Goal: Task Accomplishment & Management: Manage account settings

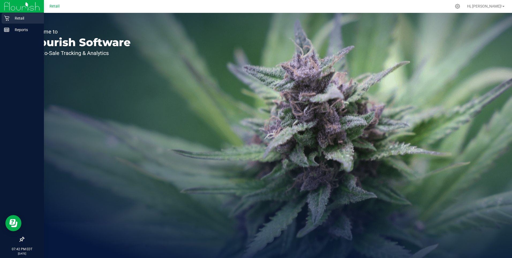
click at [8, 15] on div "Retail" at bounding box center [23, 18] width 42 height 11
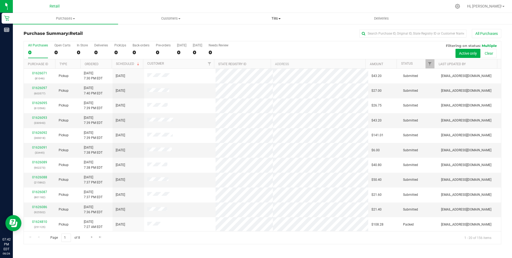
click at [279, 17] on span "Tills" at bounding box center [276, 18] width 105 height 5
click at [249, 30] on span "Manage tills" at bounding box center [242, 32] width 36 height 5
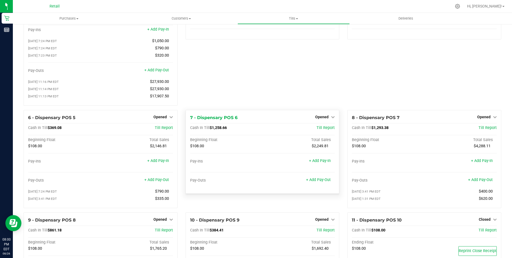
scroll to position [54, 0]
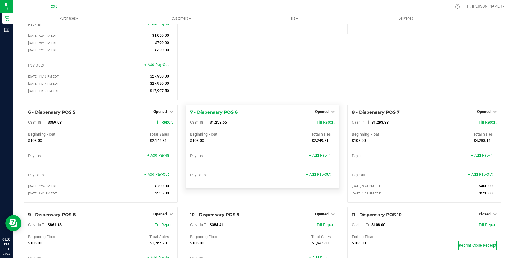
click at [316, 176] on link "+ Add Pay-Out" at bounding box center [318, 174] width 25 height 5
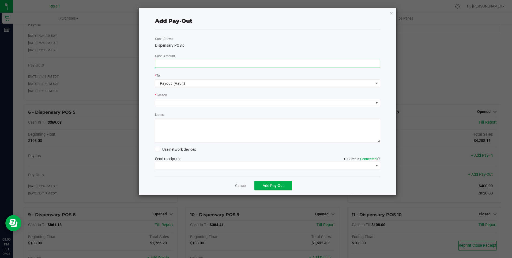
click at [160, 64] on input at bounding box center [267, 63] width 225 height 7
type input "$1,140.00"
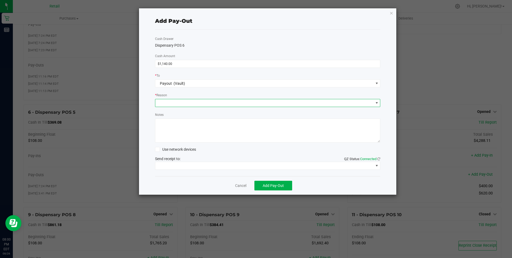
drag, startPoint x: 164, startPoint y: 101, endPoint x: 168, endPoint y: 100, distance: 3.6
click at [168, 100] on span at bounding box center [264, 102] width 218 height 7
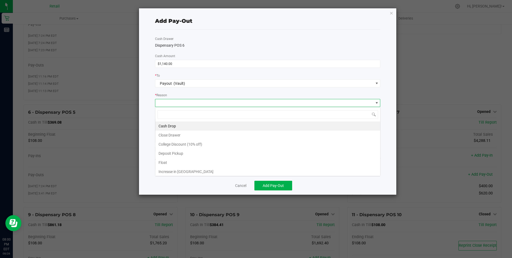
scroll to position [8, 225]
click at [168, 124] on li "Cash Drop" at bounding box center [267, 125] width 225 height 9
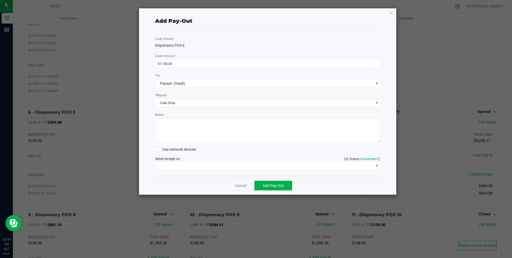
click at [162, 134] on textarea "Notes" at bounding box center [268, 130] width 226 height 24
type textarea "mg"
click at [212, 163] on span at bounding box center [264, 165] width 218 height 7
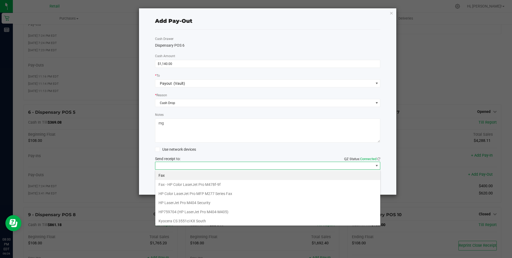
scroll to position [83, 0]
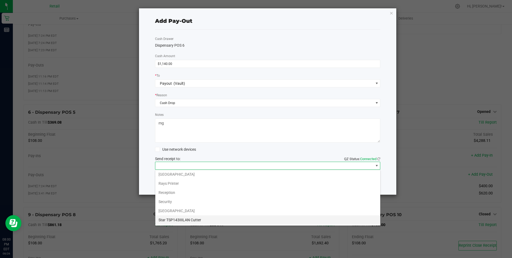
click at [197, 218] on Cutter "Star TSP143IIILAN Cutter" at bounding box center [267, 219] width 225 height 9
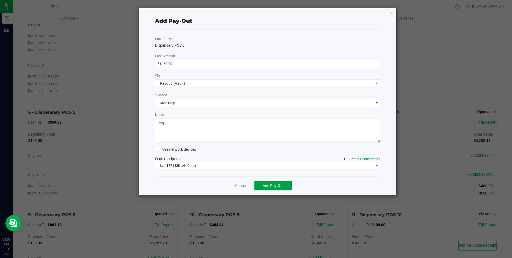
click at [273, 185] on span "Add Pay-Out" at bounding box center [273, 185] width 21 height 4
click at [239, 185] on link "Dismiss" at bounding box center [238, 186] width 13 height 6
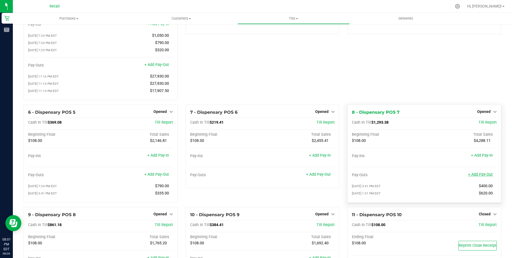
click at [476, 176] on link "+ Add Pay-Out" at bounding box center [480, 174] width 25 height 5
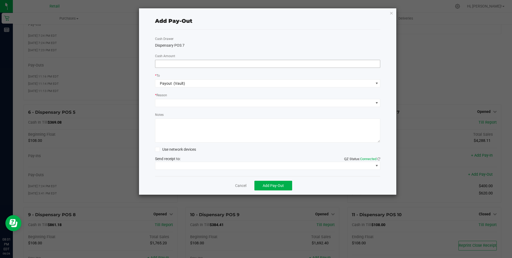
click at [163, 63] on input at bounding box center [267, 63] width 225 height 7
type input "$1,040.00"
click at [160, 100] on span at bounding box center [264, 102] width 218 height 7
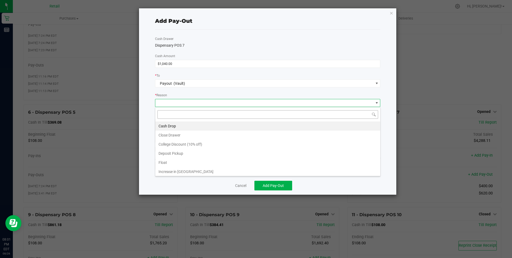
scroll to position [8, 225]
click at [162, 126] on li "Cash Drop" at bounding box center [267, 125] width 225 height 9
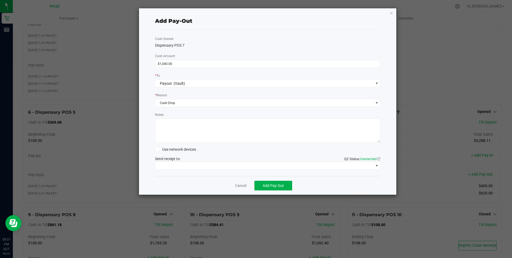
click at [161, 128] on textarea "Notes" at bounding box center [268, 130] width 226 height 24
type textarea "mg"
click at [180, 164] on span at bounding box center [264, 165] width 218 height 7
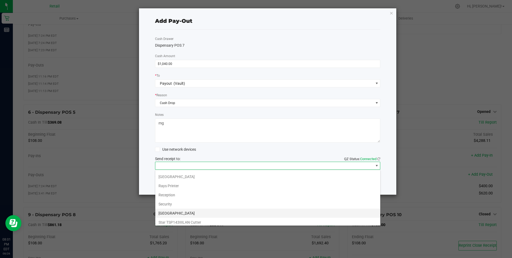
scroll to position [83, 0]
click at [196, 216] on Cutter "Star TSP143IIILAN Cutter" at bounding box center [267, 219] width 225 height 9
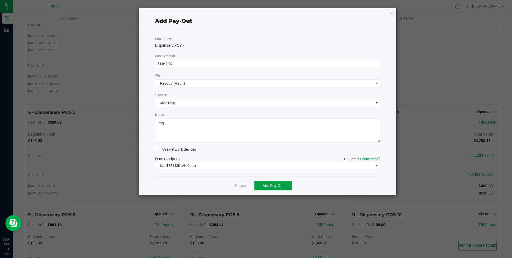
click at [270, 185] on span "Add Pay-Out" at bounding box center [273, 185] width 21 height 4
click at [236, 185] on link "Dismiss" at bounding box center [238, 186] width 13 height 6
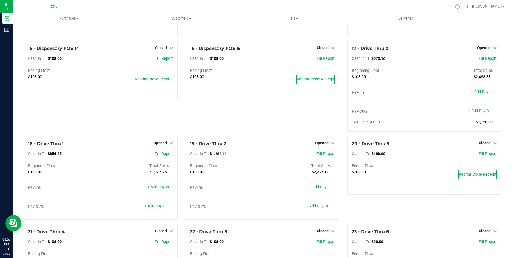
scroll to position [375, 0]
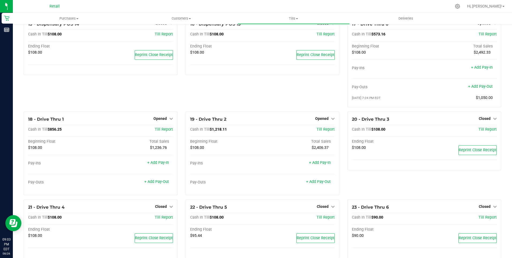
scroll to position [429, 0]
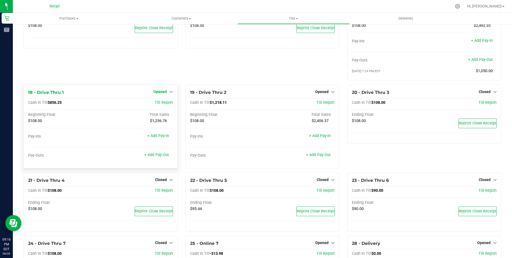
click at [161, 93] on span "Opened" at bounding box center [159, 91] width 13 height 4
click at [160, 105] on link "Close Till" at bounding box center [160, 103] width 14 height 4
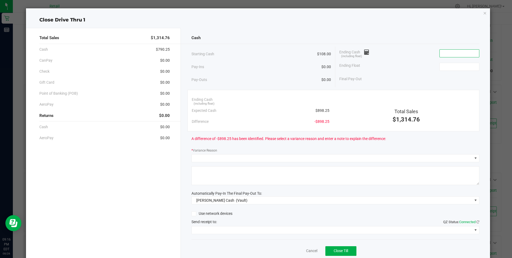
drag, startPoint x: 440, startPoint y: 55, endPoint x: 441, endPoint y: 58, distance: 3.1
click at [441, 58] on div "Ending Cash (including float)" at bounding box center [409, 53] width 140 height 13
type input "$573.41"
drag, startPoint x: 441, startPoint y: 66, endPoint x: 439, endPoint y: 68, distance: 2.8
click at [440, 66] on input at bounding box center [459, 66] width 39 height 7
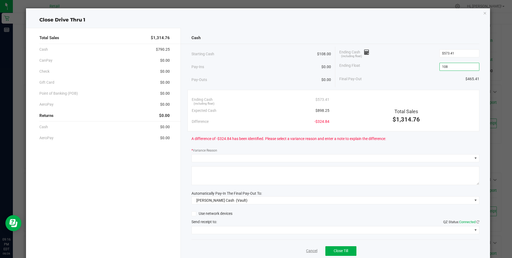
type input "$108.00"
click at [307, 249] on link "Cancel" at bounding box center [311, 251] width 11 height 6
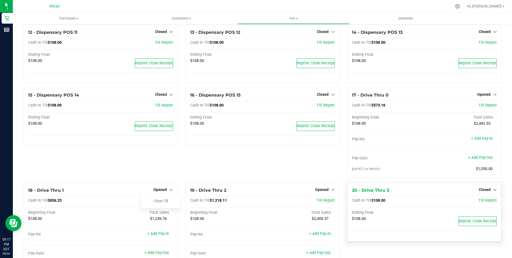
scroll to position [321, 0]
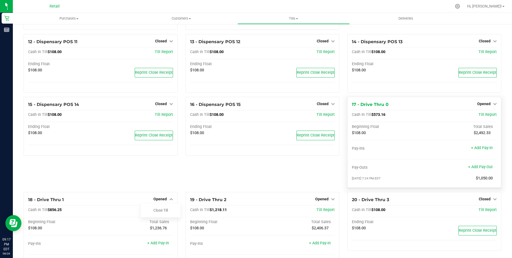
click at [482, 104] on div "Opened" at bounding box center [487, 103] width 20 height 6
click at [479, 106] on span "Opened" at bounding box center [483, 104] width 13 height 4
click at [480, 117] on link "Close Till" at bounding box center [484, 115] width 14 height 4
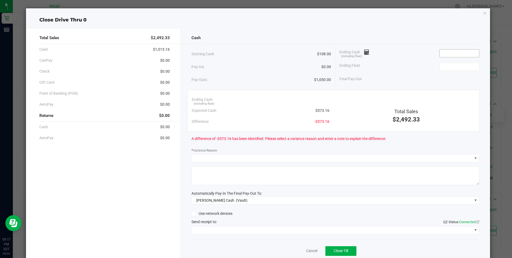
click at [442, 54] on input at bounding box center [459, 53] width 39 height 7
type input "$573.41"
click at [443, 67] on input at bounding box center [459, 66] width 39 height 7
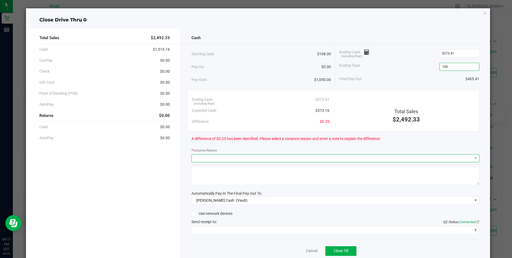
type input "$108.00"
click at [200, 158] on span at bounding box center [332, 157] width 281 height 7
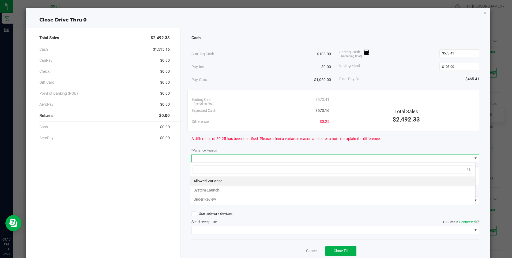
scroll to position [8, 286]
click at [208, 178] on li "Allowed Variance" at bounding box center [332, 180] width 285 height 9
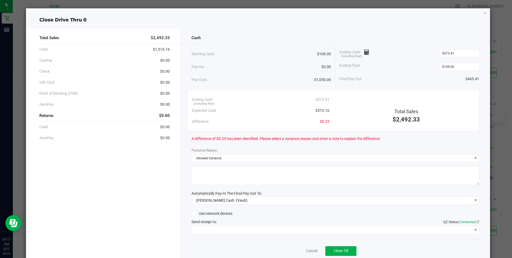
drag, startPoint x: 203, startPoint y: 173, endPoint x: 184, endPoint y: 170, distance: 19.4
click at [199, 174] on textarea at bounding box center [335, 175] width 288 height 19
type textarea "mg"
click at [228, 227] on span at bounding box center [332, 229] width 281 height 7
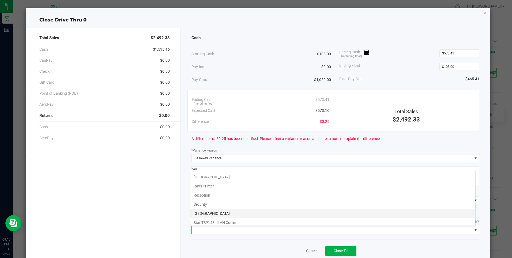
scroll to position [83, 0]
click at [233, 219] on Cutter "Star TSP143IIILAN Cutter" at bounding box center [332, 219] width 285 height 9
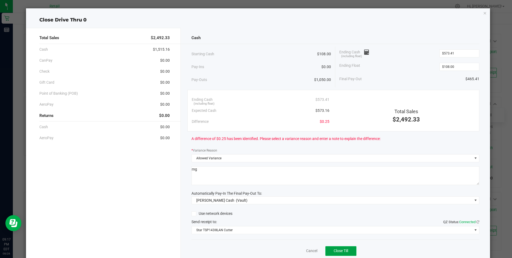
click at [335, 248] on button "Close Till" at bounding box center [340, 251] width 31 height 10
click at [297, 249] on link "Dismiss" at bounding box center [300, 251] width 13 height 6
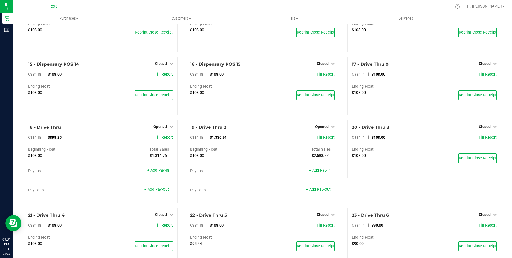
scroll to position [402, 0]
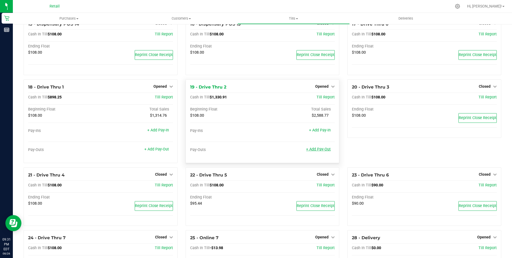
click at [317, 151] on link "+ Add Pay-Out" at bounding box center [318, 149] width 25 height 5
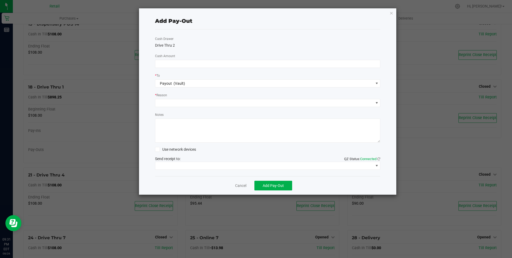
click at [158, 59] on div "Cash Drawer Drive Thru 2 Cash Amount * To Payout (Vault) * Reason Notes Use net…" at bounding box center [268, 102] width 226 height 147
click at [157, 63] on input at bounding box center [267, 63] width 225 height 7
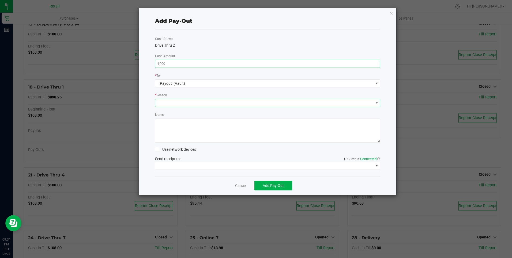
type input "$1,000.00"
click at [172, 100] on span at bounding box center [264, 102] width 218 height 7
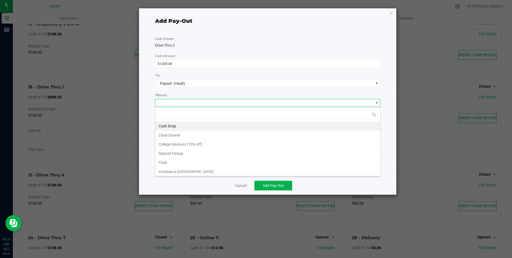
scroll to position [8, 225]
click at [166, 125] on li "Cash Drop" at bounding box center [267, 125] width 225 height 9
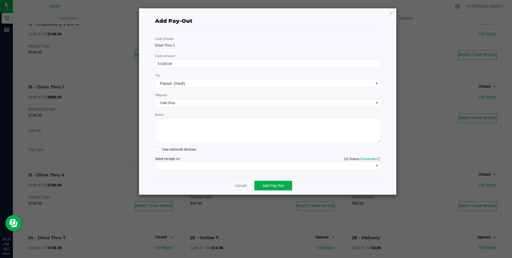
click at [164, 128] on textarea "Notes" at bounding box center [268, 130] width 226 height 24
type textarea "mg"
click at [188, 164] on span at bounding box center [264, 165] width 218 height 7
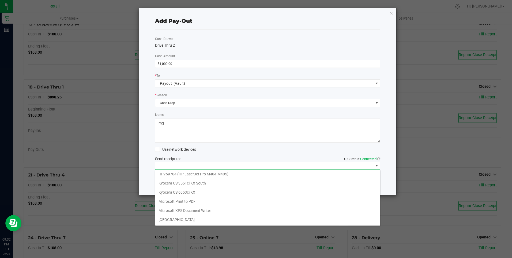
scroll to position [83, 0]
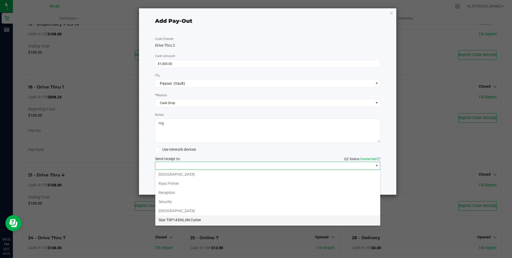
click at [186, 220] on Cutter "Star TSP143IIILAN Cutter" at bounding box center [267, 219] width 225 height 9
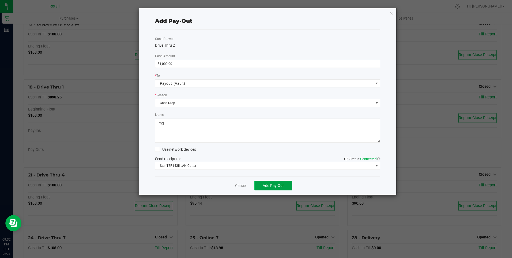
click at [274, 184] on span "Add Pay-Out" at bounding box center [273, 185] width 21 height 4
click at [242, 186] on link "Dismiss" at bounding box center [238, 186] width 13 height 6
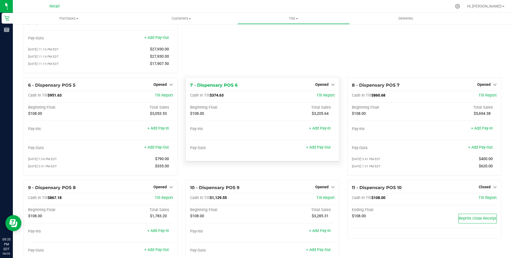
scroll to position [107, 0]
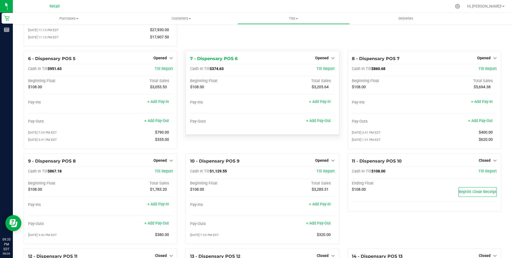
drag, startPoint x: 261, startPoint y: 128, endPoint x: 234, endPoint y: 131, distance: 27.2
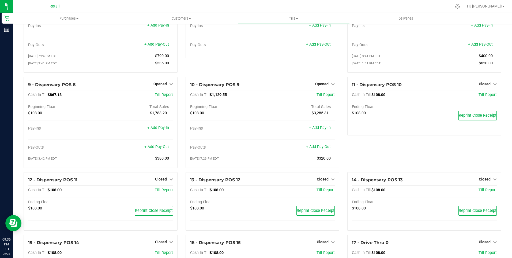
scroll to position [187, 0]
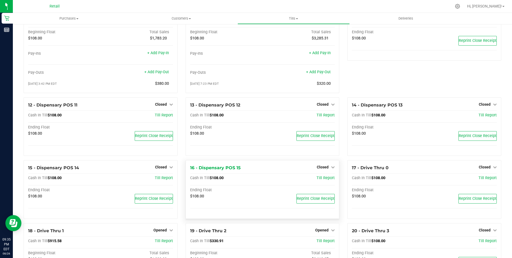
drag, startPoint x: 181, startPoint y: 178, endPoint x: 189, endPoint y: 178, distance: 8.1
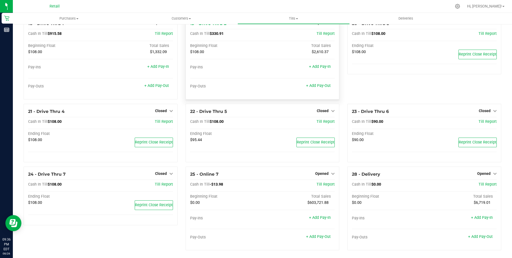
scroll to position [471, 0]
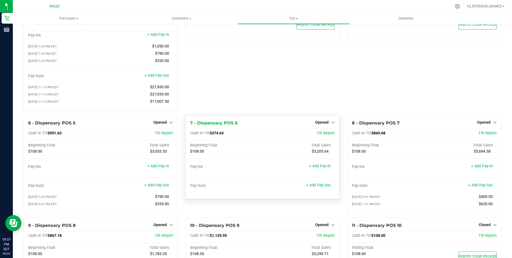
scroll to position [107, 0]
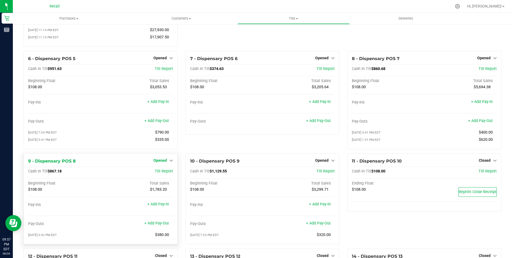
click at [159, 162] on span "Opened" at bounding box center [159, 160] width 13 height 4
click at [159, 173] on link "Close Till" at bounding box center [160, 171] width 14 height 4
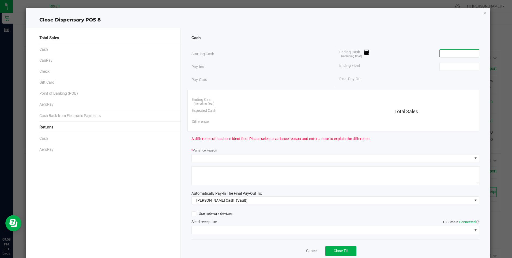
click at [445, 55] on input at bounding box center [459, 53] width 39 height 7
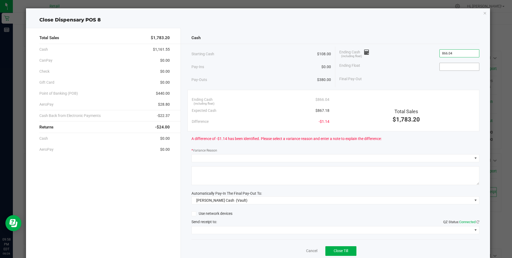
type input "$866.04"
click at [440, 64] on input at bounding box center [459, 66] width 39 height 7
click at [440, 69] on input at bounding box center [459, 66] width 39 height 7
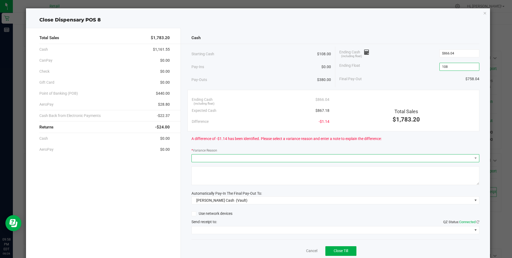
type input "$108.00"
click at [211, 158] on span at bounding box center [332, 157] width 281 height 7
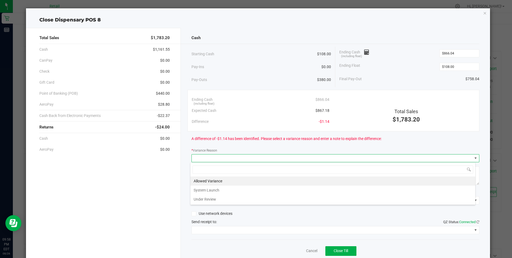
scroll to position [8, 286]
click at [202, 179] on li "Allowed Variance" at bounding box center [332, 180] width 285 height 9
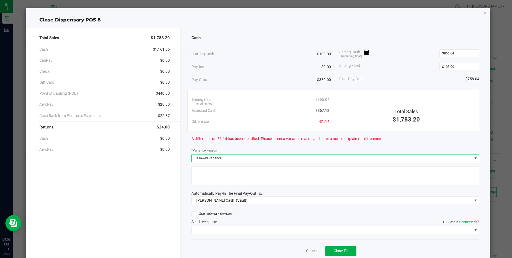
click at [202, 179] on textarea at bounding box center [335, 175] width 288 height 19
type textarea "mg"
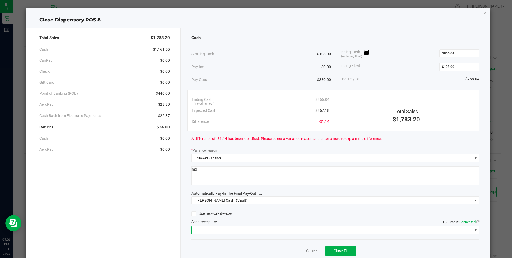
drag, startPoint x: 221, startPoint y: 228, endPoint x: 217, endPoint y: 229, distance: 3.5
click at [220, 228] on span at bounding box center [332, 229] width 281 height 7
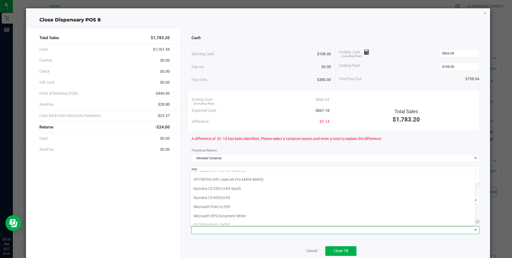
scroll to position [83, 0]
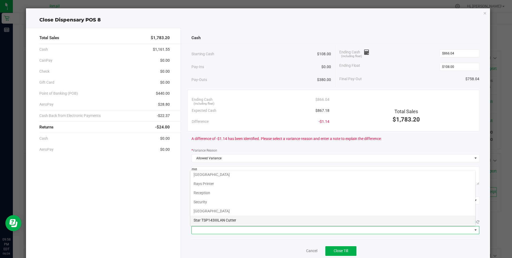
click at [233, 218] on Cutter "Star TSP143IIILAN Cutter" at bounding box center [332, 219] width 285 height 9
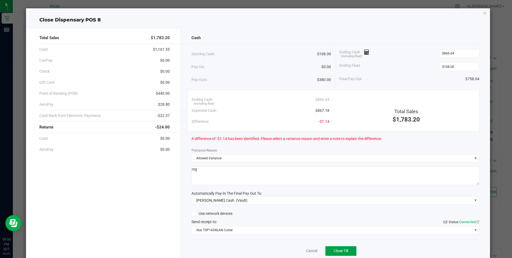
click at [336, 249] on button "Close Till" at bounding box center [340, 251] width 31 height 10
click at [300, 249] on link "Dismiss" at bounding box center [300, 251] width 13 height 6
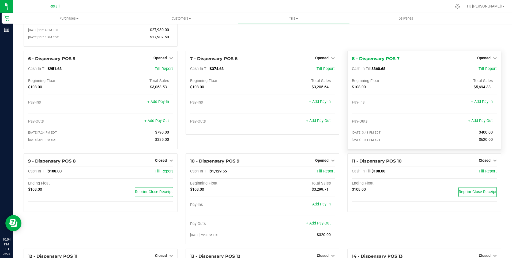
click at [483, 57] on div "8 - Dispensary POS 7 Opened Close Till Cash In Till $860.68 Till Report Beginni…" at bounding box center [424, 100] width 154 height 98
click at [484, 59] on span "Opened" at bounding box center [483, 58] width 13 height 4
drag, startPoint x: 484, startPoint y: 59, endPoint x: 482, endPoint y: 72, distance: 13.0
click at [482, 71] on link "Close Till" at bounding box center [484, 69] width 14 height 4
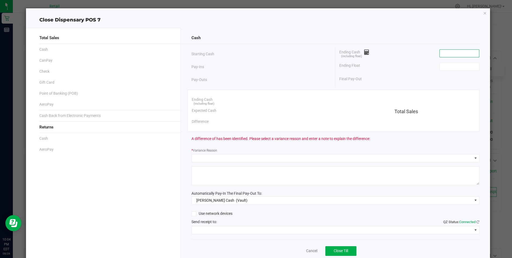
click at [441, 53] on input at bounding box center [459, 53] width 39 height 7
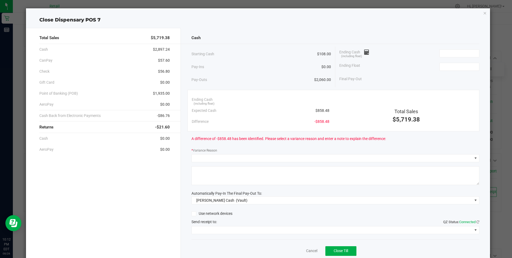
click at [221, 172] on textarea at bounding box center [335, 175] width 288 height 19
click at [447, 54] on input at bounding box center [459, 53] width 39 height 7
type input "$858.08"
click at [444, 66] on input at bounding box center [459, 66] width 39 height 7
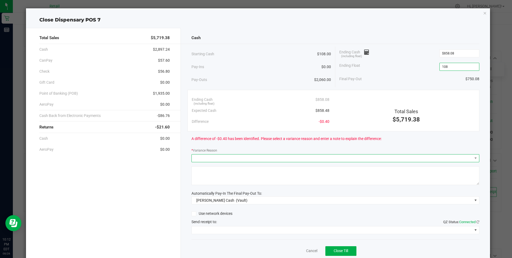
type input "$108.00"
drag, startPoint x: 200, startPoint y: 157, endPoint x: 198, endPoint y: 161, distance: 3.7
click at [199, 158] on span at bounding box center [332, 157] width 281 height 7
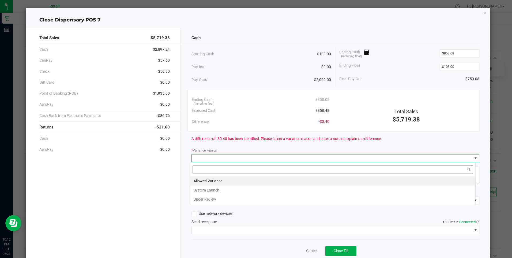
scroll to position [8, 286]
click at [204, 179] on li "Allowed Variance" at bounding box center [332, 180] width 285 height 9
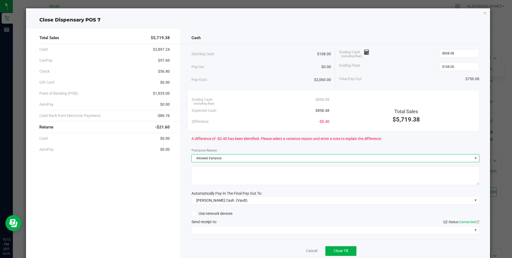
click at [207, 182] on textarea at bounding box center [335, 175] width 288 height 19
type textarea "mg"
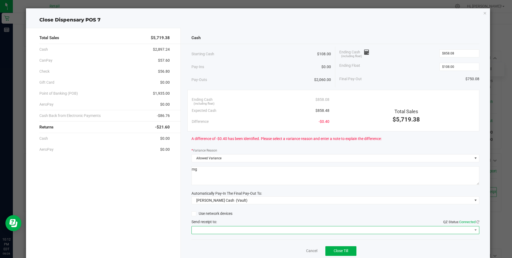
click at [216, 228] on span at bounding box center [332, 229] width 281 height 7
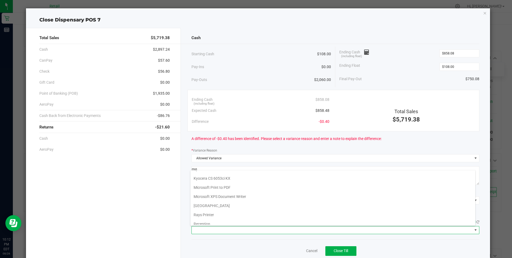
scroll to position [83, 0]
click at [230, 218] on Cutter "Star TSP143IIILAN Cutter" at bounding box center [332, 219] width 285 height 9
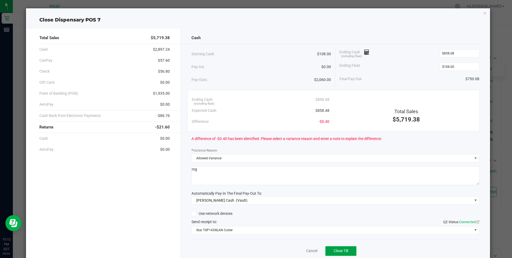
click at [334, 249] on span "Close Till" at bounding box center [341, 250] width 14 height 4
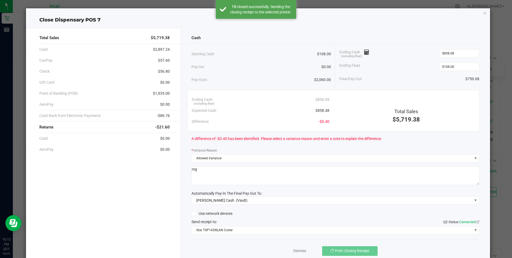
click at [305, 249] on div "Dismiss Print Closing Receipt" at bounding box center [335, 249] width 288 height 21
click at [299, 250] on link "Dismiss" at bounding box center [299, 251] width 13 height 6
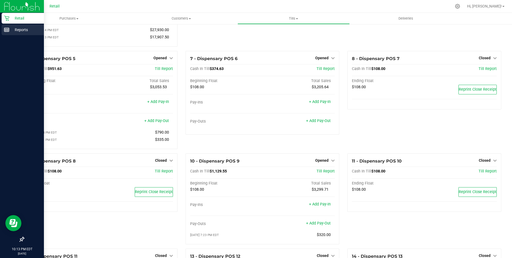
click at [9, 28] on icon at bounding box center [6, 29] width 5 height 5
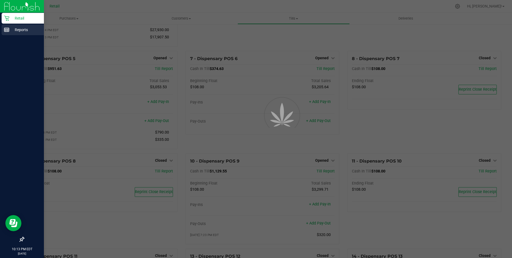
click at [9, 28] on rect at bounding box center [6, 30] width 5 height 4
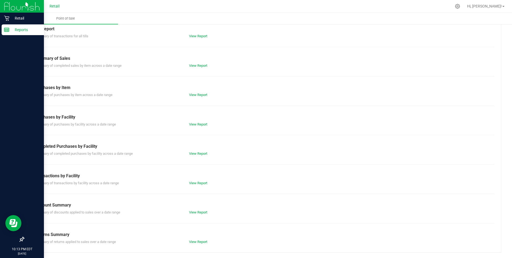
scroll to position [24, 0]
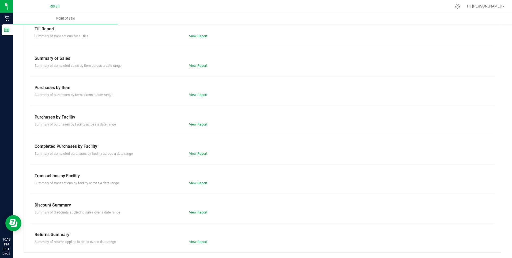
click at [199, 33] on div "View Report" at bounding box center [262, 35] width 155 height 5
click at [190, 35] on link "View Report" at bounding box center [198, 36] width 18 height 4
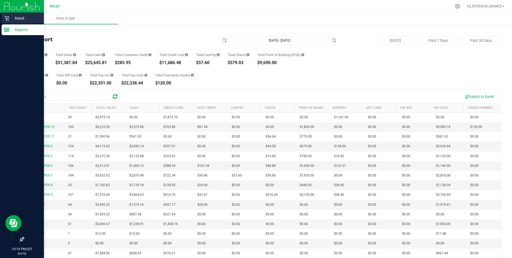
click at [9, 15] on div "Retail" at bounding box center [23, 18] width 42 height 11
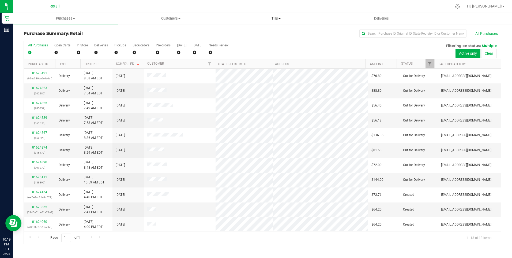
click at [280, 18] on span at bounding box center [280, 18] width 2 height 1
click at [246, 31] on span "Manage tills" at bounding box center [242, 32] width 36 height 5
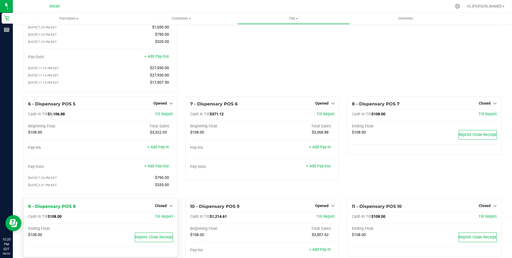
scroll to position [80, 0]
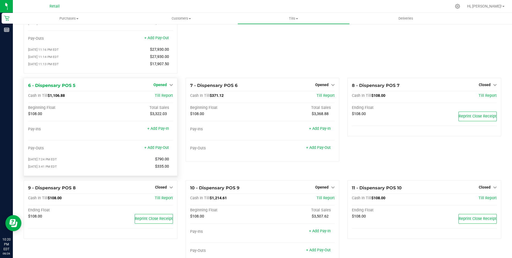
click at [162, 87] on span "Opened" at bounding box center [159, 84] width 13 height 4
click at [158, 96] on div "Close Till" at bounding box center [161, 95] width 40 height 7
click at [157, 96] on link "Close Till" at bounding box center [160, 95] width 14 height 4
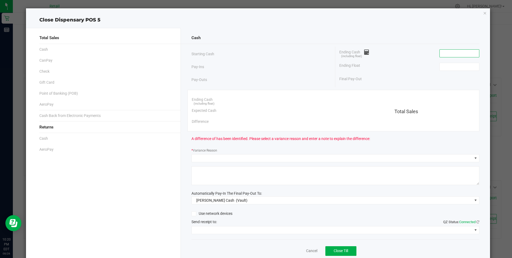
click at [441, 53] on input at bounding box center [459, 53] width 39 height 7
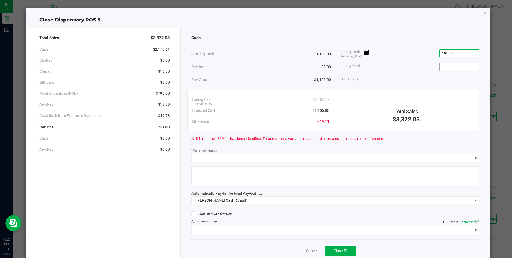
type input "$1,087.77"
drag, startPoint x: 437, startPoint y: 67, endPoint x: 432, endPoint y: 67, distance: 5.1
click at [440, 68] on input at bounding box center [459, 66] width 39 height 7
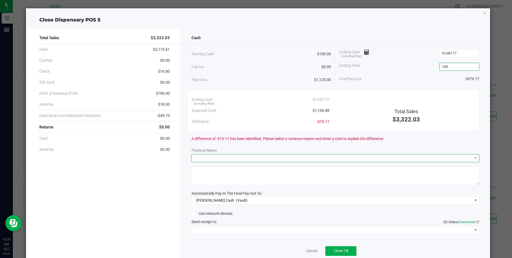
type input "$108.00"
click at [197, 158] on span at bounding box center [332, 157] width 281 height 7
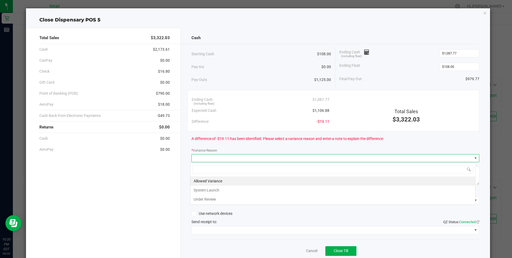
scroll to position [8, 286]
click at [201, 180] on li "Allowed Variance" at bounding box center [332, 180] width 285 height 9
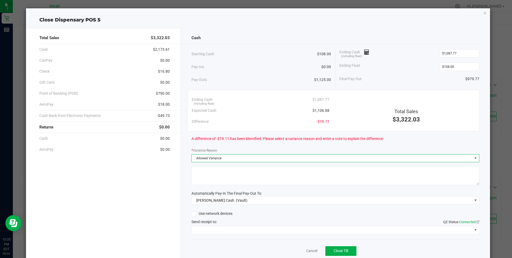
click at [205, 179] on textarea at bounding box center [335, 175] width 288 height 19
type textarea "mg"
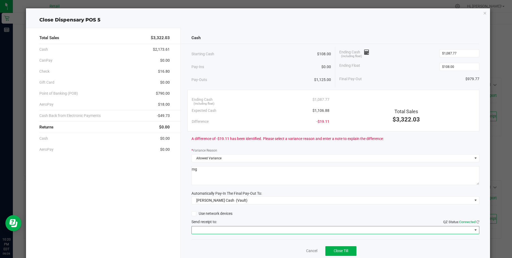
click at [235, 229] on span at bounding box center [332, 229] width 281 height 7
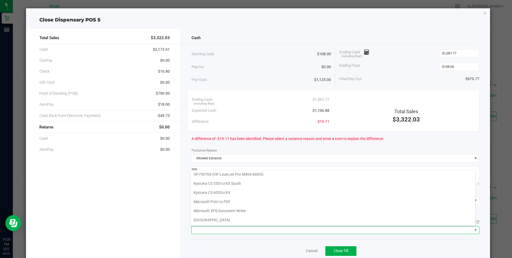
scroll to position [83, 0]
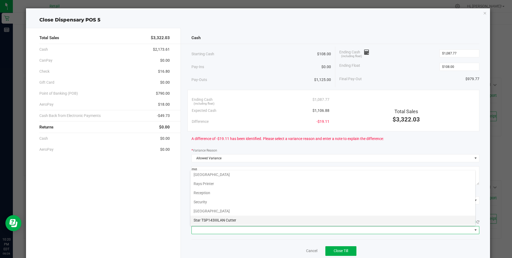
click at [231, 217] on Cutter "Star TSP143IIILAN Cutter" at bounding box center [332, 219] width 285 height 9
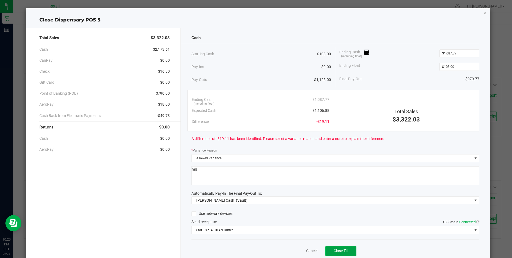
click at [334, 249] on span "Close Till" at bounding box center [341, 250] width 14 height 4
drag, startPoint x: 295, startPoint y: 247, endPoint x: 296, endPoint y: 251, distance: 3.8
click at [296, 251] on div "Dismiss Reprint Closing Receipt" at bounding box center [335, 249] width 288 height 21
click at [298, 251] on link "Dismiss" at bounding box center [300, 251] width 13 height 6
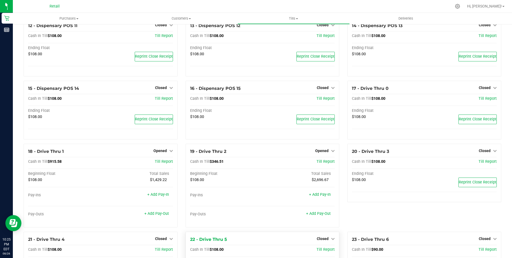
scroll to position [348, 0]
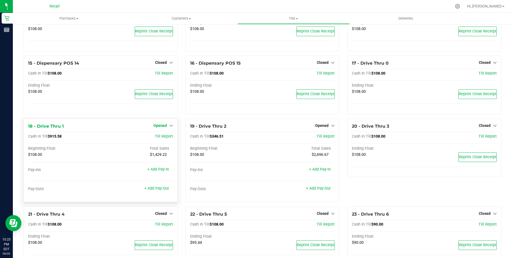
click at [156, 126] on span "Opened" at bounding box center [159, 125] width 13 height 4
click at [159, 138] on link "Close Till" at bounding box center [160, 136] width 14 height 4
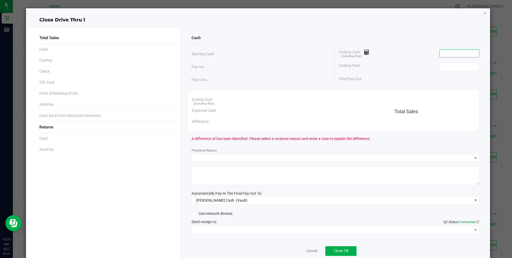
drag, startPoint x: 439, startPoint y: 53, endPoint x: 434, endPoint y: 56, distance: 5.5
click at [440, 54] on input at bounding box center [459, 53] width 39 height 7
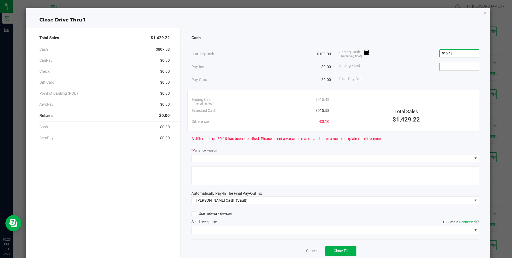
type input "$915.48"
click at [440, 67] on input at bounding box center [459, 66] width 39 height 7
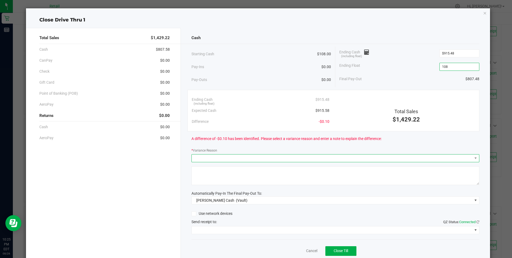
type input "$108.00"
drag, startPoint x: 206, startPoint y: 156, endPoint x: 201, endPoint y: 156, distance: 4.6
click at [206, 156] on span at bounding box center [332, 157] width 281 height 7
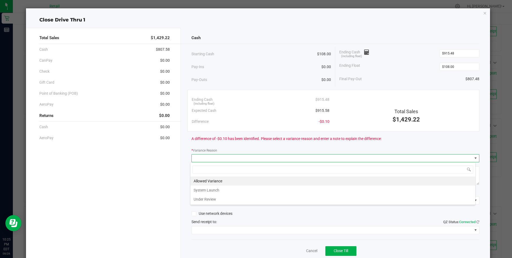
scroll to position [8, 286]
click at [211, 181] on li "Allowed Variance" at bounding box center [332, 180] width 285 height 9
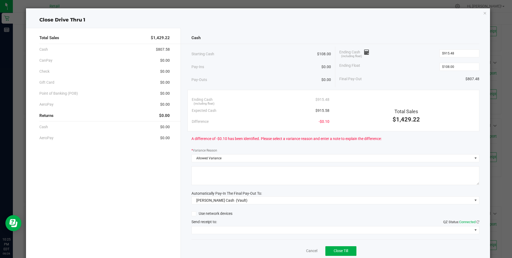
click at [194, 174] on textarea at bounding box center [335, 175] width 288 height 19
type textarea "mg"
click at [224, 229] on span at bounding box center [332, 229] width 281 height 7
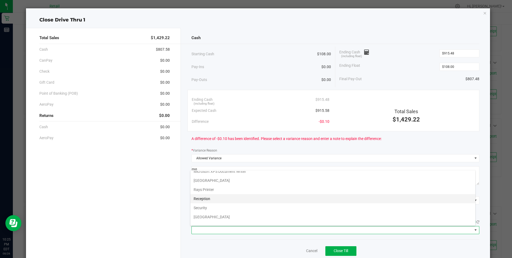
scroll to position [83, 0]
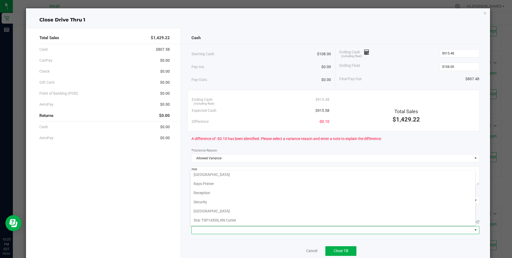
click at [222, 219] on Cutter "Star TSP143IIILAN Cutter" at bounding box center [332, 219] width 285 height 9
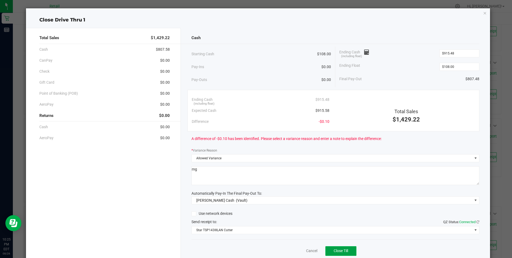
click at [334, 249] on span "Close Till" at bounding box center [341, 250] width 14 height 4
click at [295, 249] on link "Dismiss" at bounding box center [300, 251] width 13 height 6
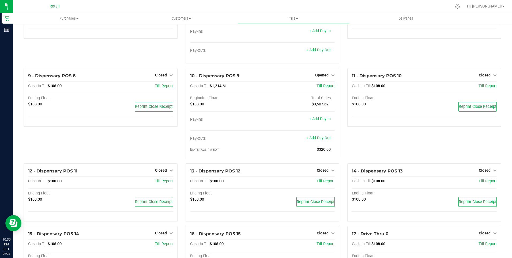
scroll to position [161, 0]
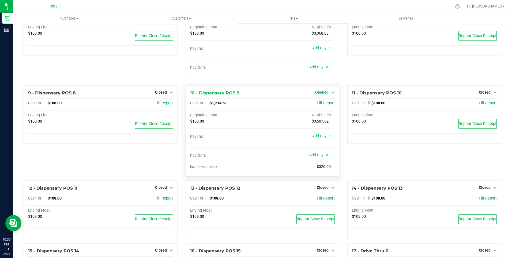
click at [323, 93] on span "Opened" at bounding box center [321, 92] width 13 height 4
click at [320, 105] on link "Close Till" at bounding box center [322, 103] width 14 height 4
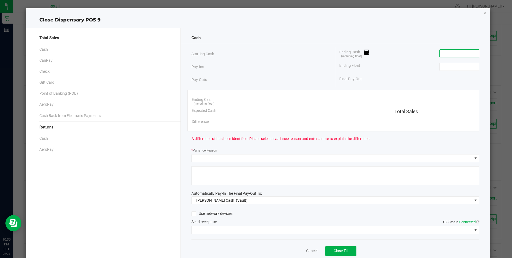
click at [441, 56] on input at bounding box center [459, 53] width 39 height 7
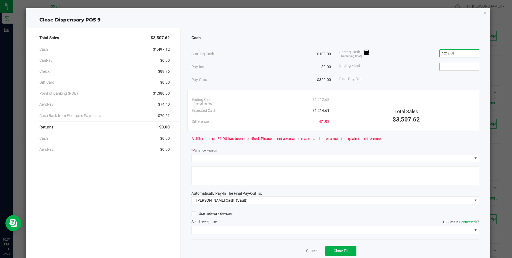
type input "$1,212.68"
drag, startPoint x: 438, startPoint y: 67, endPoint x: 437, endPoint y: 64, distance: 3.0
click at [440, 67] on input at bounding box center [459, 66] width 39 height 7
type input "$108.00"
click at [201, 152] on label "* Variance Reason" at bounding box center [204, 150] width 26 height 5
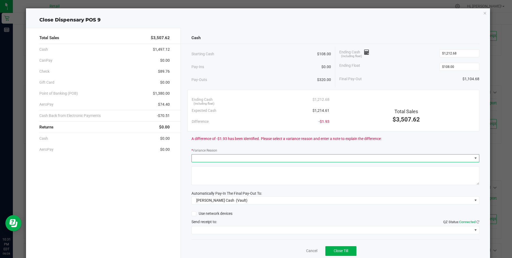
click at [201, 156] on span at bounding box center [332, 157] width 281 height 7
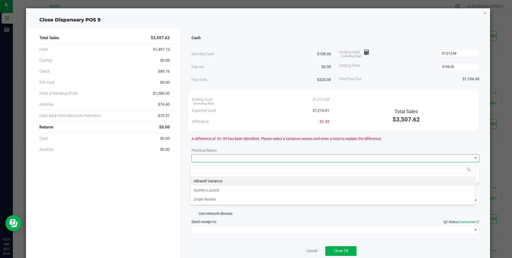
scroll to position [8, 286]
click at [200, 180] on li "Allowed Variance" at bounding box center [332, 180] width 285 height 9
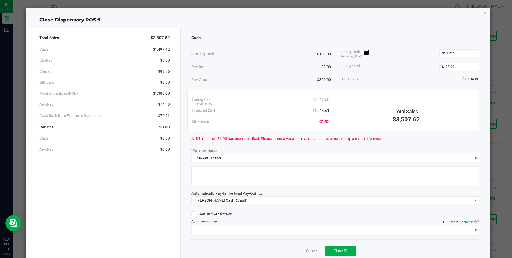
click at [201, 177] on textarea at bounding box center [335, 175] width 288 height 19
type textarea "mg"
click at [205, 229] on span at bounding box center [332, 229] width 281 height 7
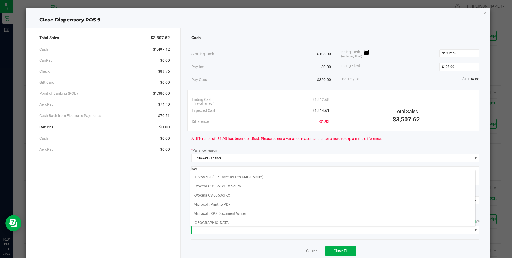
scroll to position [83, 0]
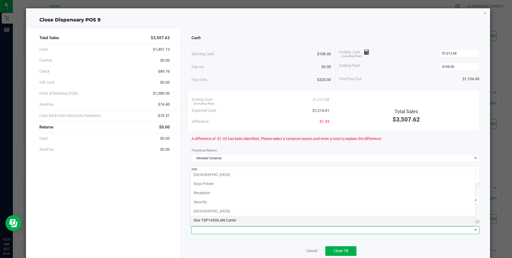
click at [231, 219] on Cutter "Star TSP143IIILAN Cutter" at bounding box center [332, 219] width 285 height 9
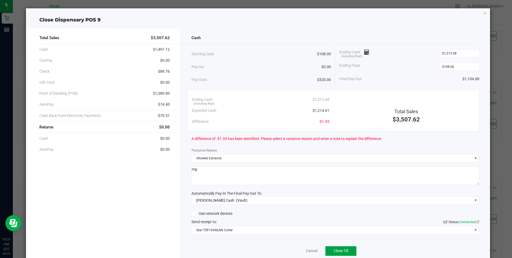
click at [336, 249] on span "Close Till" at bounding box center [341, 250] width 14 height 4
click at [300, 249] on link "Dismiss" at bounding box center [300, 251] width 13 height 6
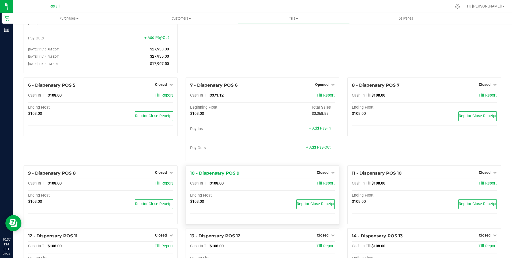
scroll to position [54, 0]
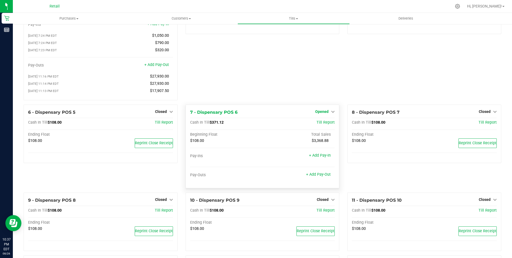
click at [321, 113] on span "Opened" at bounding box center [321, 111] width 13 height 4
click at [320, 124] on link "Close Till" at bounding box center [322, 122] width 14 height 4
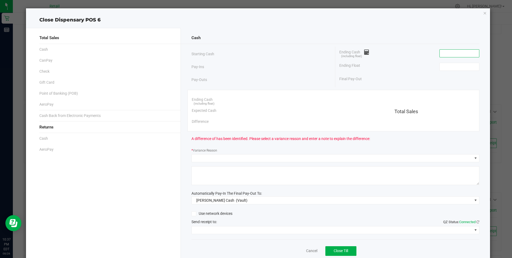
click at [444, 53] on input at bounding box center [459, 53] width 39 height 7
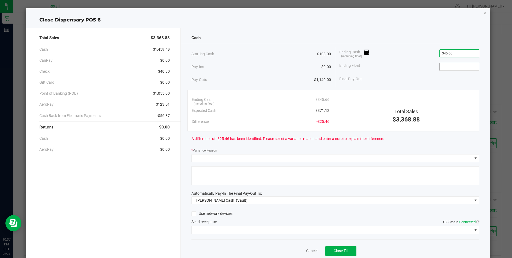
type input "$345.66"
click at [440, 67] on input at bounding box center [459, 66] width 39 height 7
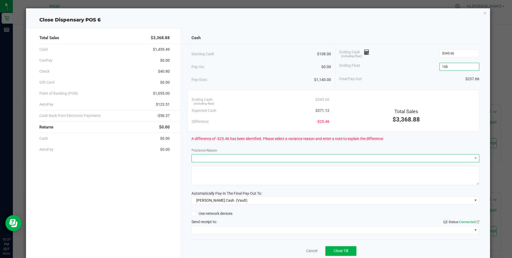
type input "$108.00"
click at [194, 158] on span at bounding box center [332, 157] width 281 height 7
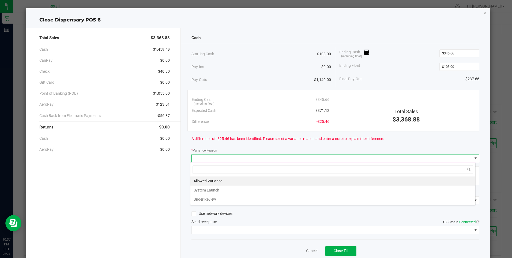
scroll to position [8, 286]
click at [215, 199] on li "Under Review" at bounding box center [332, 198] width 285 height 9
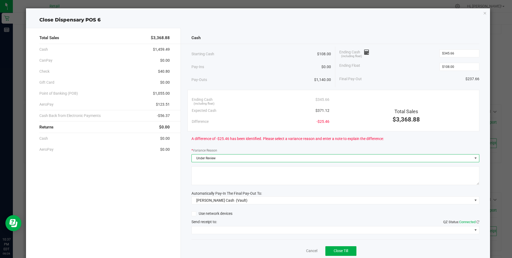
drag, startPoint x: 194, startPoint y: 183, endPoint x: 193, endPoint y: 178, distance: 5.9
click at [194, 179] on textarea at bounding box center [335, 175] width 288 height 19
type textarea "mg"
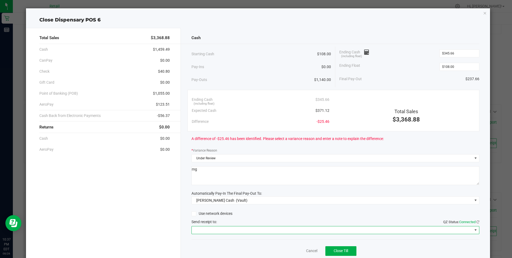
drag, startPoint x: 223, startPoint y: 228, endPoint x: 221, endPoint y: 232, distance: 5.2
click at [224, 229] on span at bounding box center [332, 229] width 281 height 7
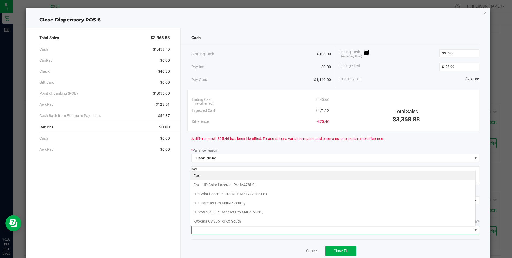
scroll to position [83, 0]
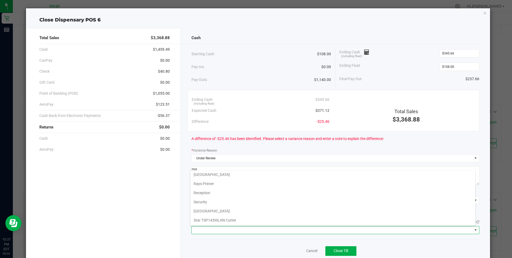
click at [239, 219] on Cutter "Star TSP143IIILAN Cutter" at bounding box center [332, 219] width 285 height 9
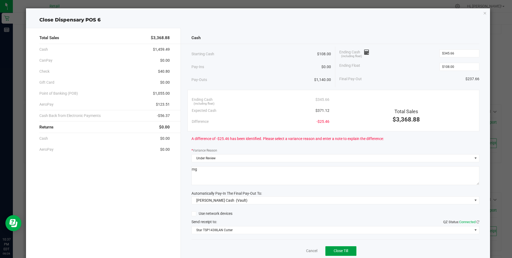
click at [337, 249] on span "Close Till" at bounding box center [341, 250] width 14 height 4
click at [295, 247] on div "Dismiss Reprint Closing Receipt" at bounding box center [335, 249] width 288 height 21
click at [295, 248] on link "Dismiss" at bounding box center [300, 251] width 13 height 6
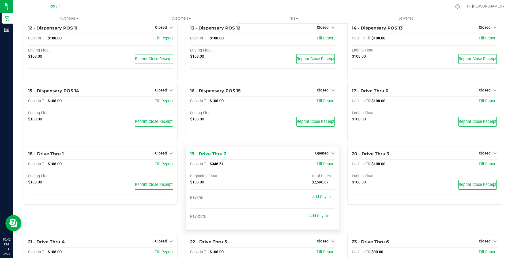
scroll to position [268, 0]
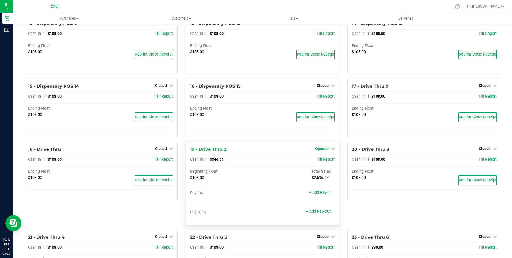
click at [325, 151] on span "Opened" at bounding box center [321, 148] width 13 height 4
click at [322, 161] on link "Close Till" at bounding box center [322, 159] width 14 height 4
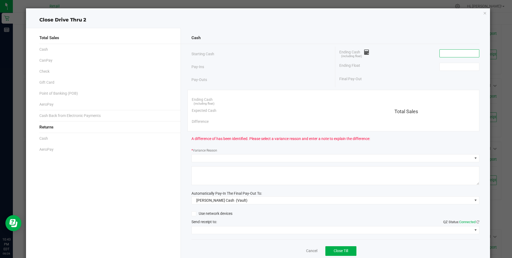
click at [440, 53] on input at bounding box center [459, 53] width 39 height 7
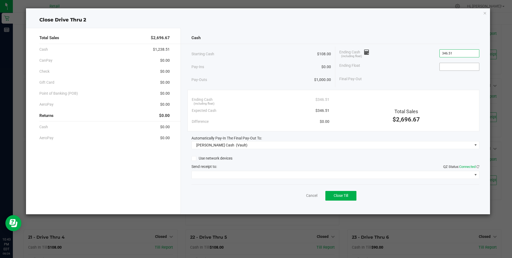
type input "$346.51"
click at [443, 67] on input at bounding box center [459, 66] width 39 height 7
type input "$108.00"
click at [263, 66] on div "Pay-Ins $0.00" at bounding box center [261, 66] width 140 height 11
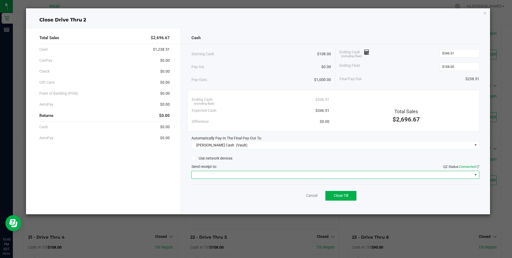
click at [222, 174] on span at bounding box center [332, 174] width 281 height 7
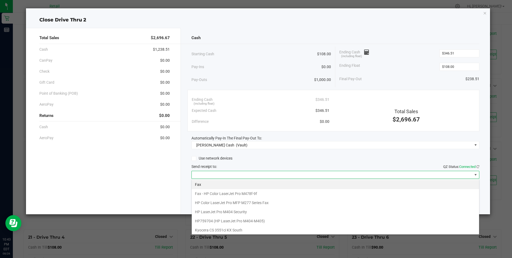
scroll to position [8, 288]
click at [235, 202] on Fax "HP Color LaserJet Pro MFP M277 Series Fax" at bounding box center [335, 202] width 287 height 9
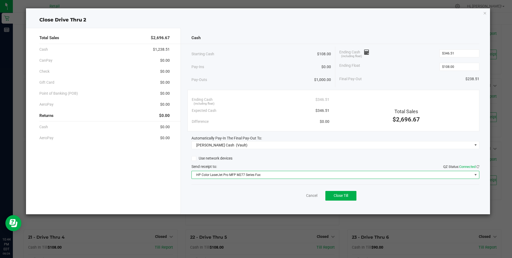
click at [264, 172] on span "HP Color LaserJet Pro MFP M277 Series Fax" at bounding box center [332, 174] width 281 height 7
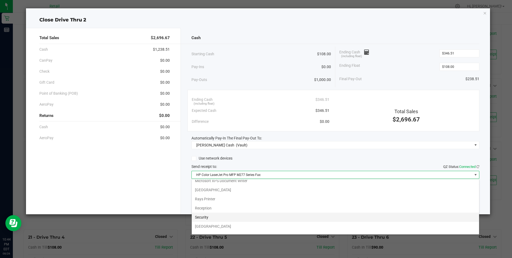
scroll to position [83, 0]
click at [232, 228] on Cutter "Star TSP143IIILAN Cutter" at bounding box center [335, 228] width 287 height 9
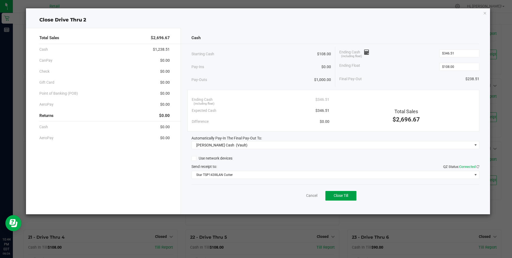
click at [341, 193] on span "Close Till" at bounding box center [341, 195] width 14 height 4
